Goal: Use online tool/utility

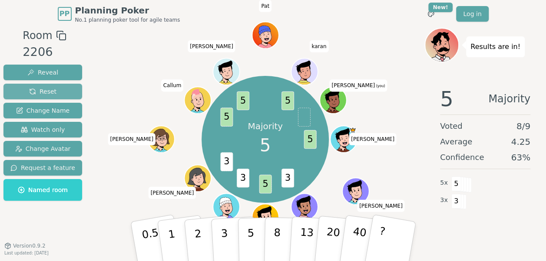
click at [18, 90] on button "Reset" at bounding box center [42, 92] width 79 height 16
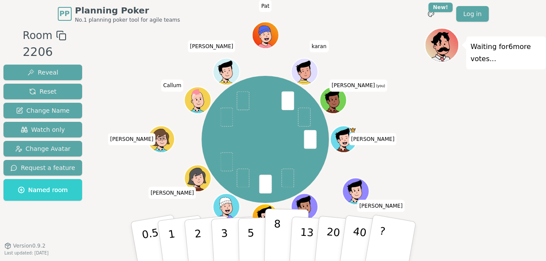
click at [273, 241] on button "8" at bounding box center [286, 242] width 45 height 66
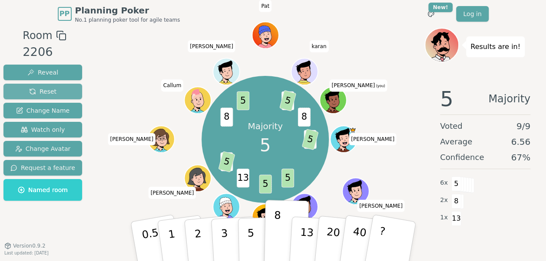
click at [35, 87] on span "Reset" at bounding box center [42, 91] width 27 height 9
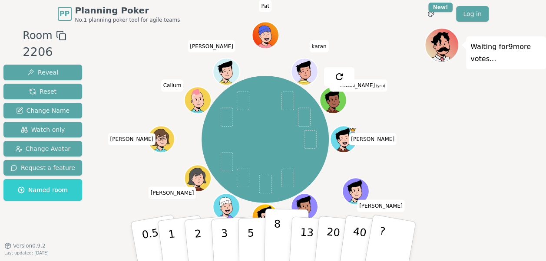
click at [271, 232] on button "8" at bounding box center [286, 242] width 45 height 66
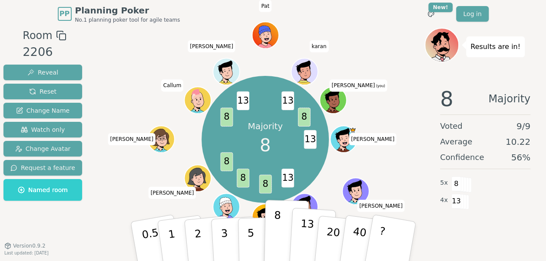
click at [306, 238] on p "13" at bounding box center [306, 241] width 16 height 48
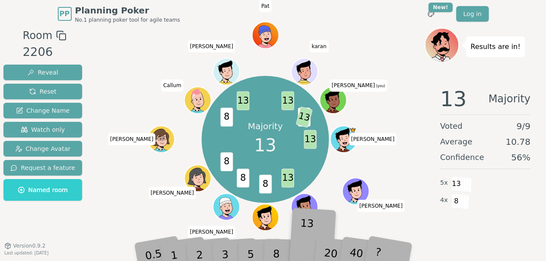
click at [306, 238] on div "13" at bounding box center [312, 242] width 28 height 32
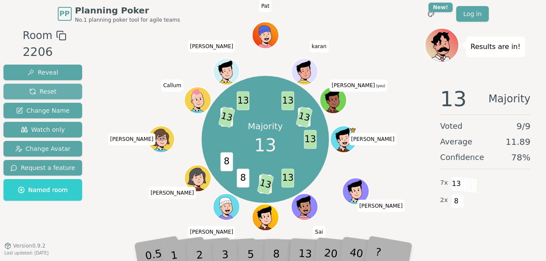
click at [31, 90] on span "Reset" at bounding box center [42, 91] width 27 height 9
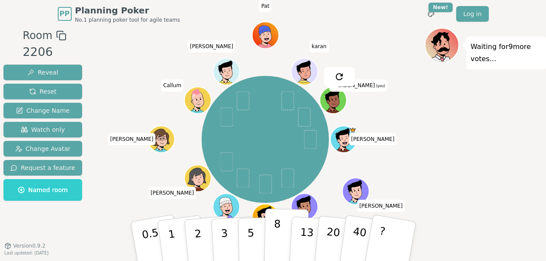
click at [274, 231] on p "8" at bounding box center [276, 241] width 7 height 47
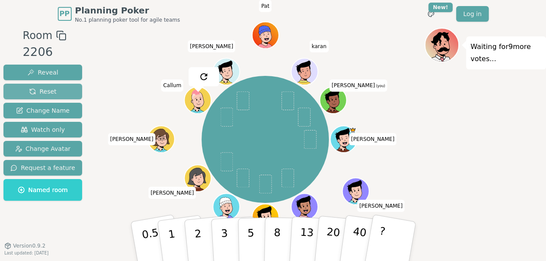
click at [52, 92] on span "Reset" at bounding box center [42, 91] width 27 height 9
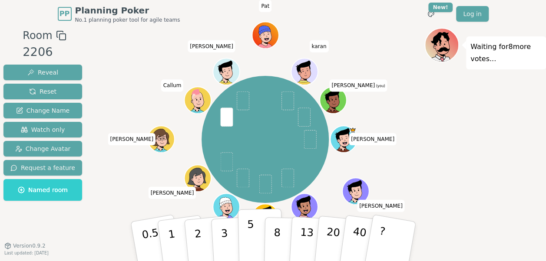
click at [253, 234] on button "5" at bounding box center [259, 242] width 45 height 66
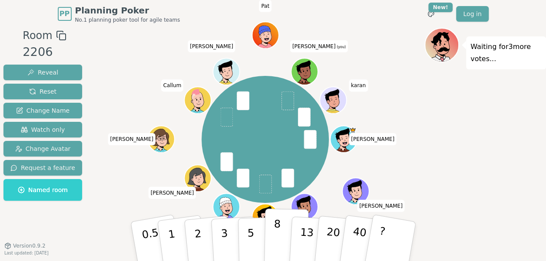
click at [274, 240] on p "8" at bounding box center [276, 241] width 7 height 47
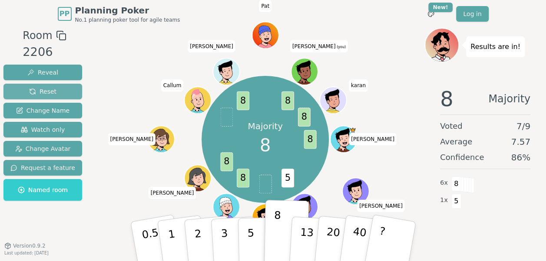
click at [37, 92] on span "Reset" at bounding box center [42, 91] width 27 height 9
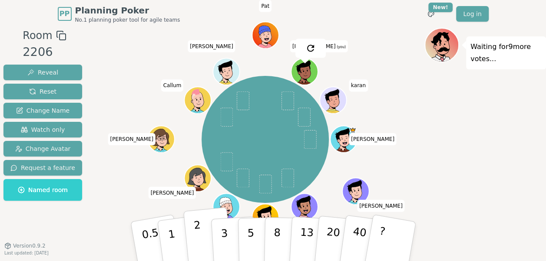
click at [189, 232] on button "2" at bounding box center [207, 242] width 49 height 69
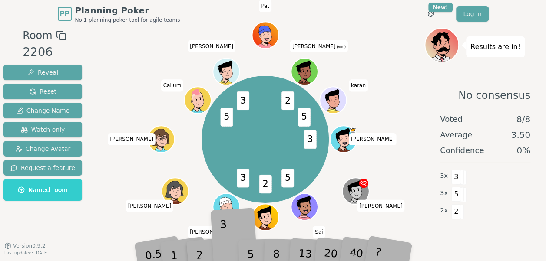
click at [224, 231] on div "3" at bounding box center [234, 242] width 28 height 32
click at [221, 258] on div "3 5 2 3 5 3 2 5 [PERSON_NAME] Sai [PERSON_NAME] [PERSON_NAME] Matty K [PERSON_N…" at bounding box center [265, 147] width 318 height 239
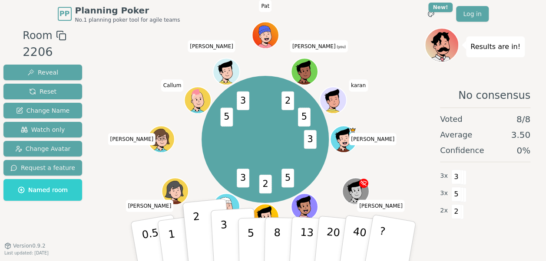
click at [226, 241] on p "3" at bounding box center [225, 242] width 10 height 47
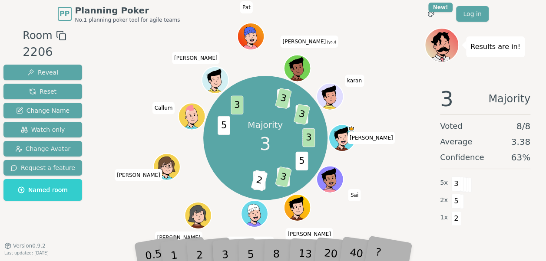
click at [205, 250] on div "2" at bounding box center [207, 241] width 29 height 33
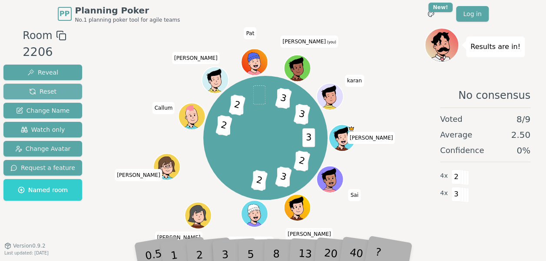
click at [35, 91] on span "Reset" at bounding box center [42, 91] width 27 height 9
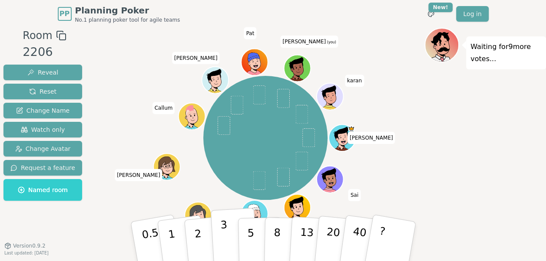
click at [223, 241] on p "3" at bounding box center [225, 242] width 10 height 47
click at [222, 237] on p "3" at bounding box center [225, 242] width 10 height 47
click at [202, 243] on button "2" at bounding box center [207, 242] width 49 height 69
click at [203, 239] on button "2" at bounding box center [207, 242] width 49 height 69
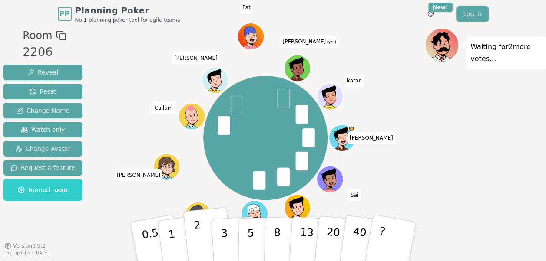
click at [202, 237] on button "2" at bounding box center [207, 242] width 49 height 69
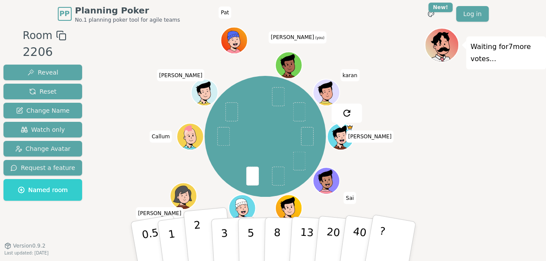
click at [203, 237] on button "2" at bounding box center [207, 242] width 49 height 69
click at [197, 231] on p "2" at bounding box center [198, 242] width 11 height 47
